Goal: Task Accomplishment & Management: Use online tool/utility

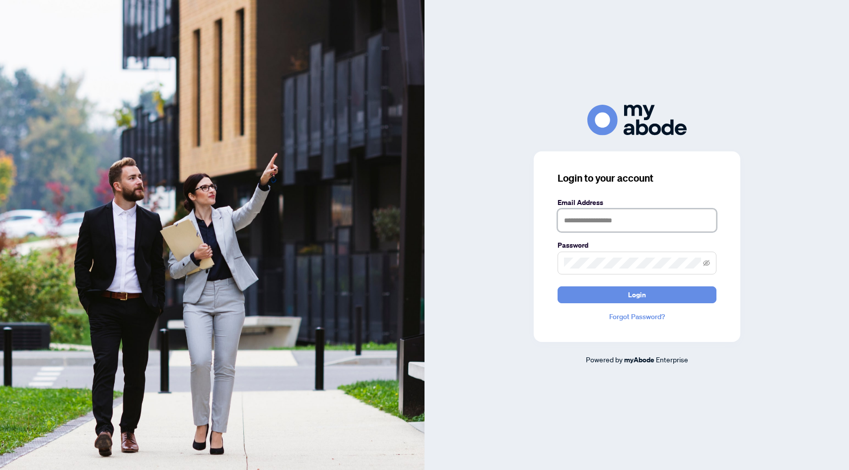
click at [579, 221] on input "text" at bounding box center [637, 220] width 159 height 23
type input "**********"
click at [558, 287] on button "Login" at bounding box center [637, 295] width 159 height 17
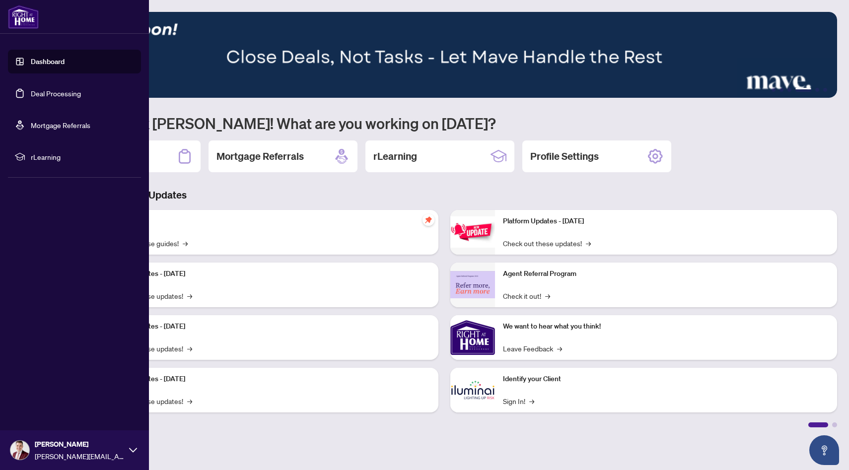
click at [68, 97] on link "Deal Processing" at bounding box center [56, 93] width 50 height 9
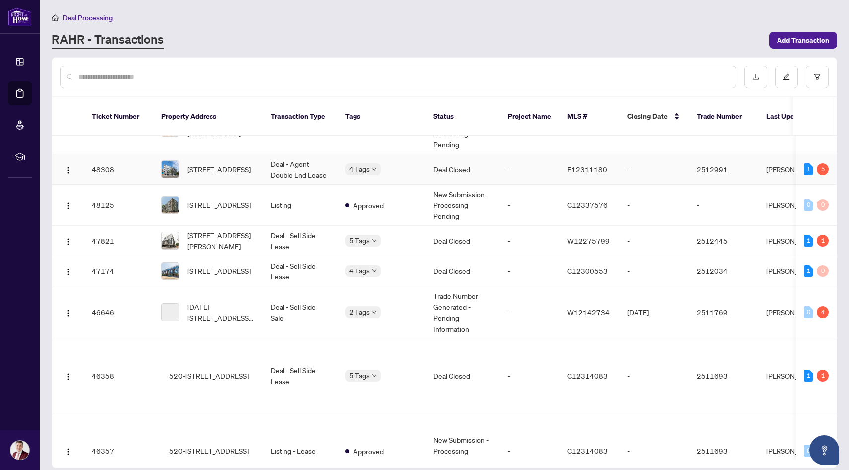
scroll to position [729, 0]
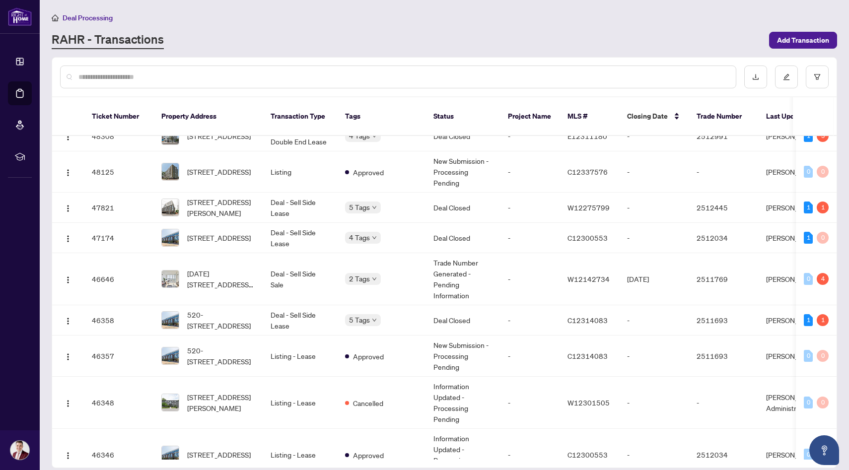
click at [226, 82] on div at bounding box center [398, 77] width 676 height 23
click at [218, 78] on input "text" at bounding box center [403, 77] width 650 height 11
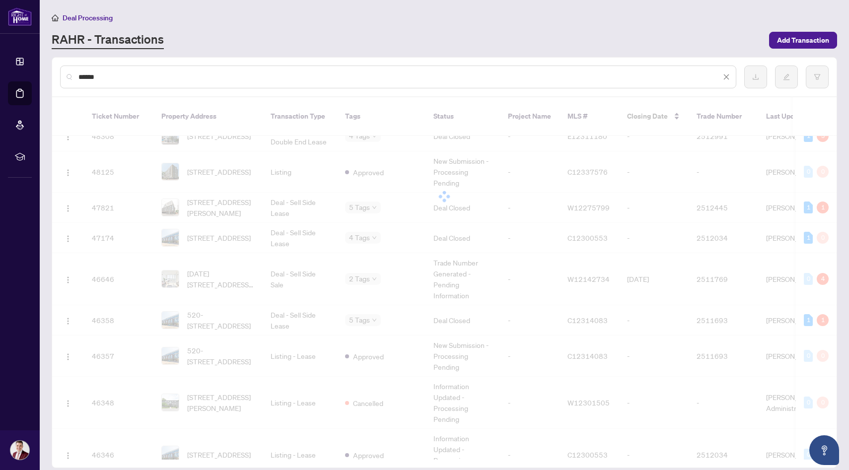
type input "******"
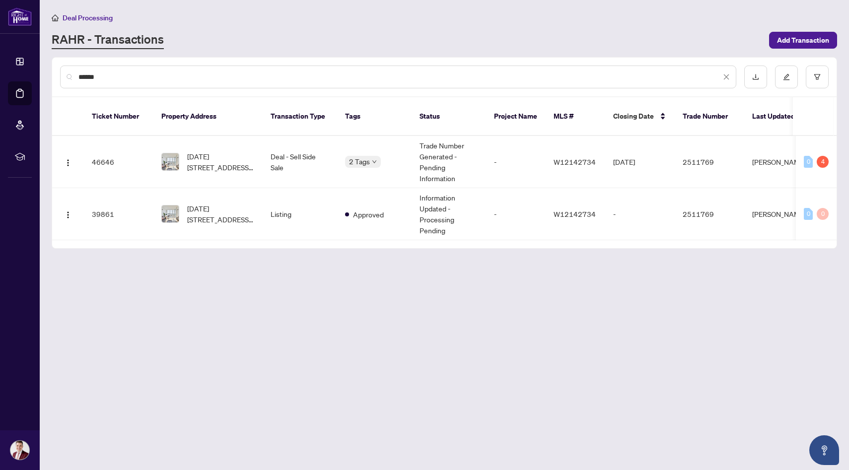
scroll to position [0, 0]
click at [263, 148] on td "Deal - Sell Side Sale" at bounding box center [300, 162] width 74 height 52
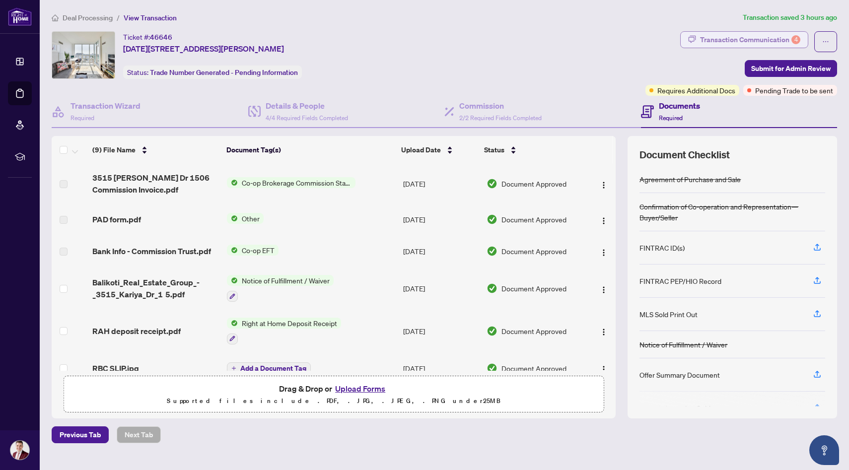
click at [763, 36] on div "Transaction Communication 4" at bounding box center [750, 40] width 100 height 16
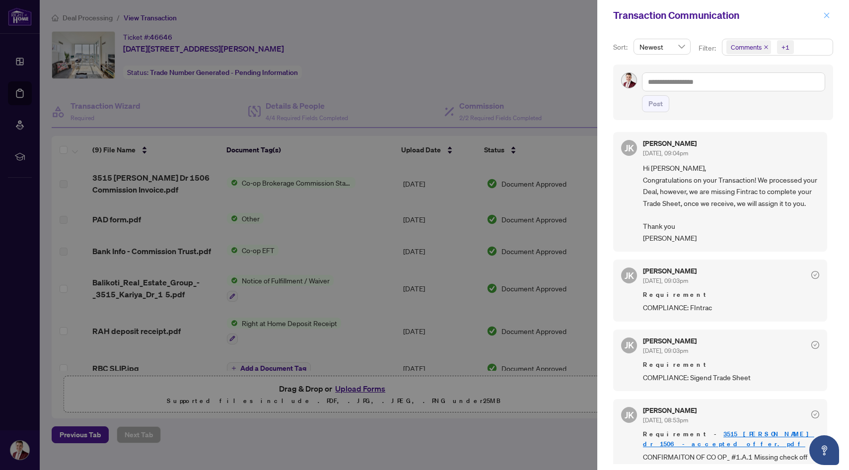
click at [828, 18] on icon "close" at bounding box center [826, 15] width 7 height 7
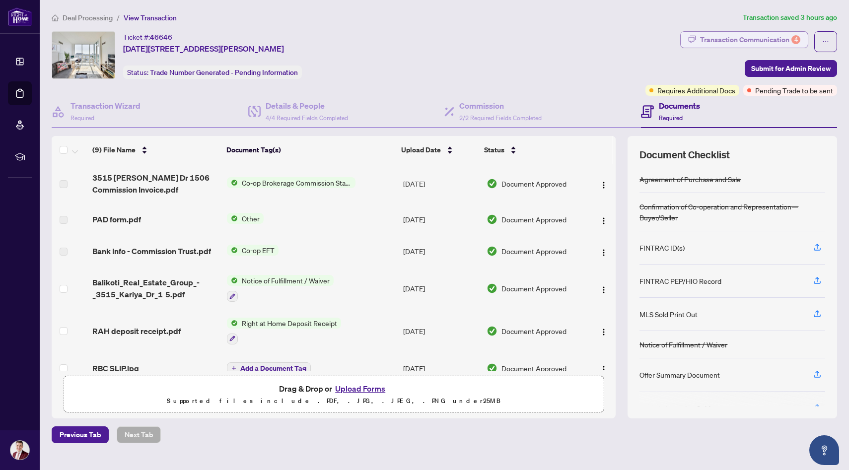
click at [734, 37] on div "Transaction Communication 4" at bounding box center [750, 40] width 100 height 16
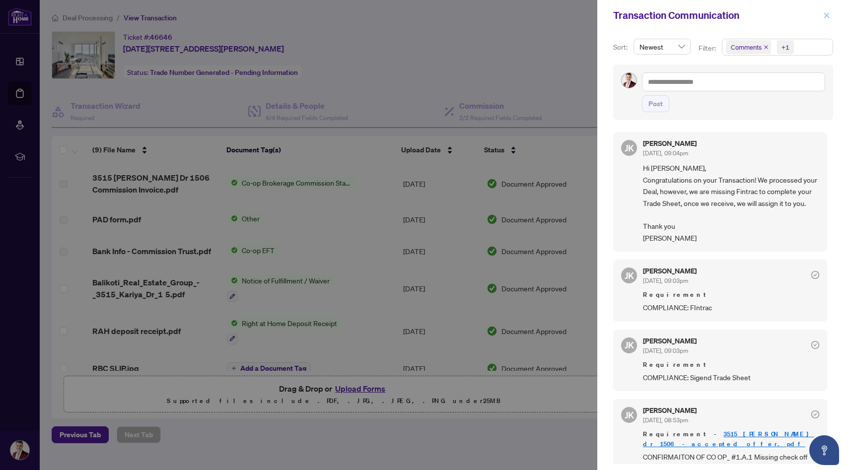
click at [826, 16] on icon "close" at bounding box center [826, 15] width 7 height 7
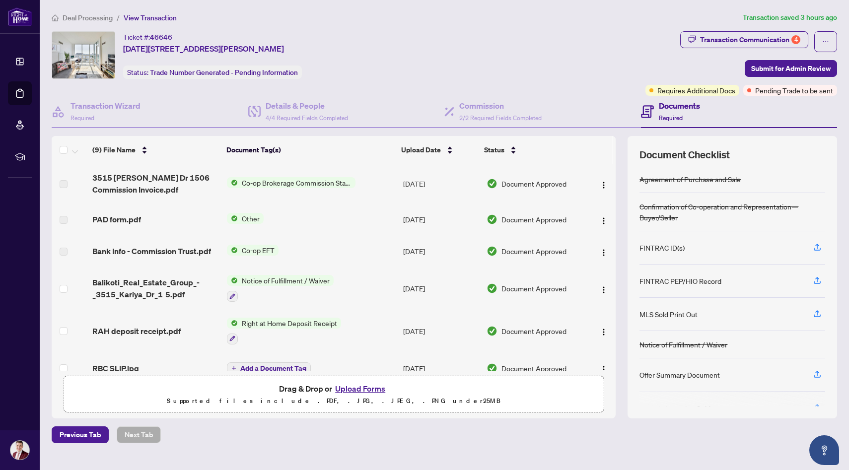
scroll to position [132, 0]
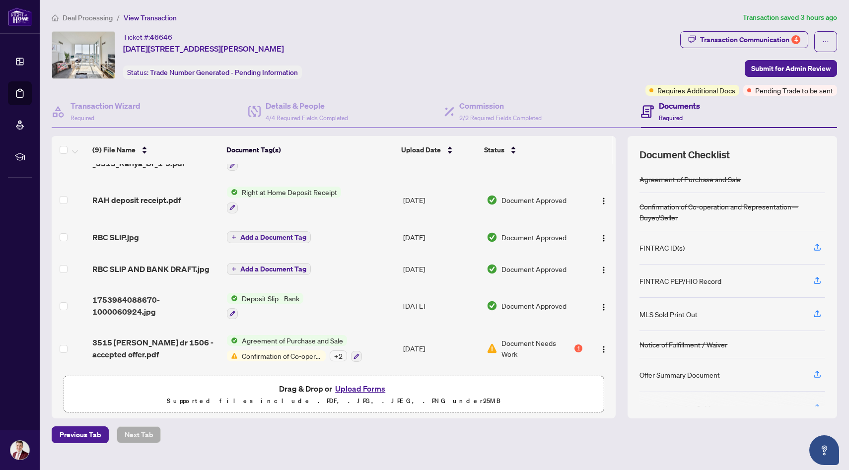
click at [575, 347] on div "1" at bounding box center [579, 349] width 8 height 8
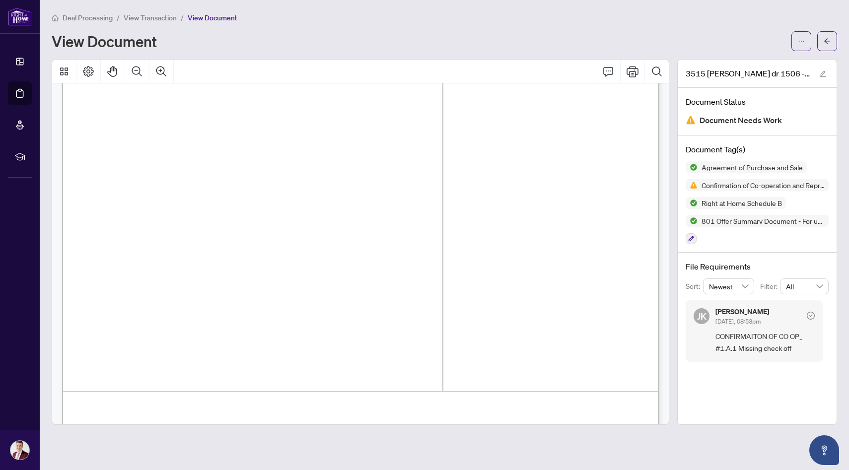
scroll to position [9163, 0]
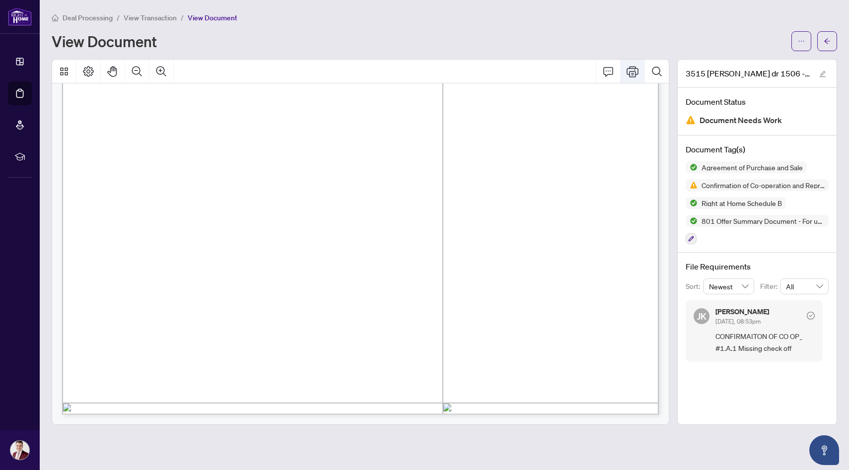
click at [629, 75] on icon "Print" at bounding box center [633, 72] width 12 height 12
click at [168, 16] on span "View Transaction" at bounding box center [150, 17] width 53 height 9
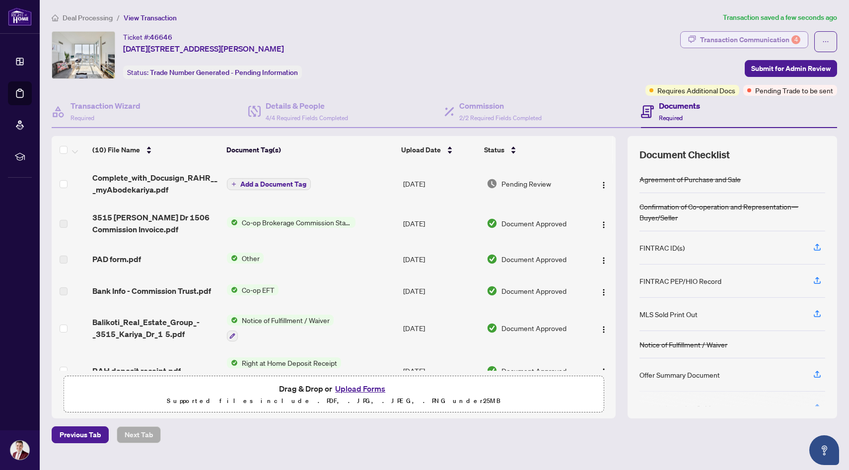
click at [720, 40] on div "Transaction Communication 4" at bounding box center [750, 40] width 100 height 16
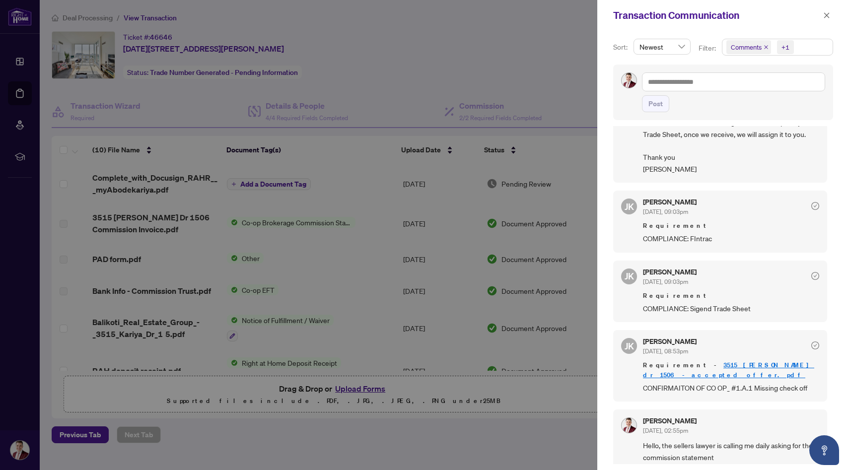
scroll to position [80, 0]
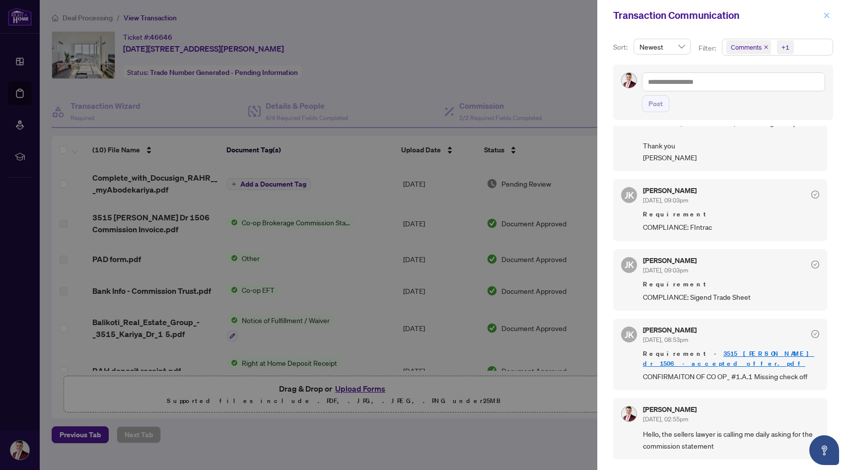
click at [824, 12] on icon "close" at bounding box center [826, 15] width 7 height 7
